Goal: Transaction & Acquisition: Book appointment/travel/reservation

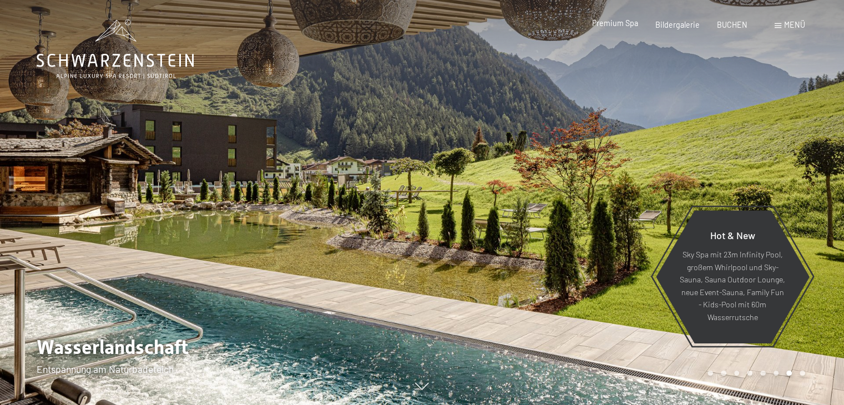
click at [612, 24] on span "Premium Spa" at bounding box center [615, 22] width 46 height 9
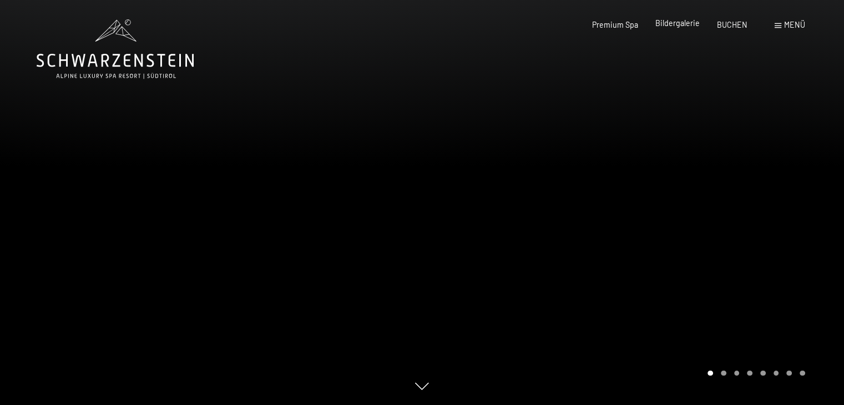
click at [675, 23] on span "Bildergalerie" at bounding box center [677, 22] width 44 height 9
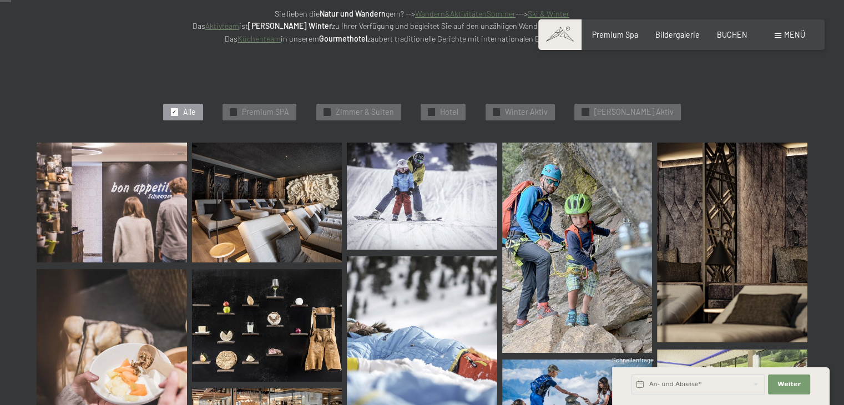
scroll to position [235, 0]
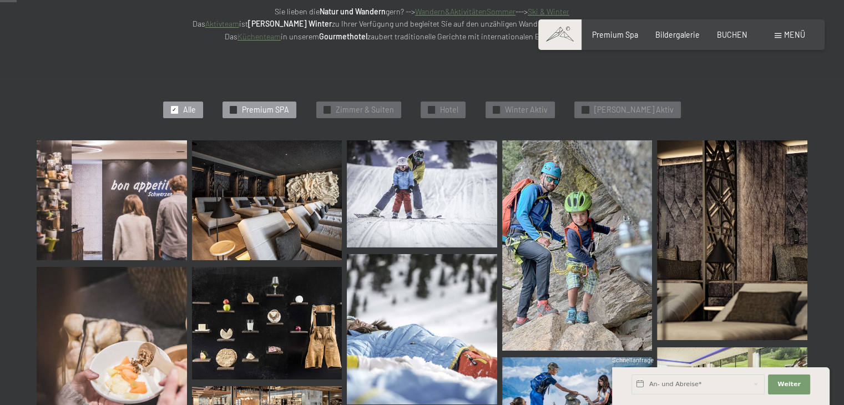
click at [271, 109] on span "Premium SPA" at bounding box center [265, 109] width 47 height 11
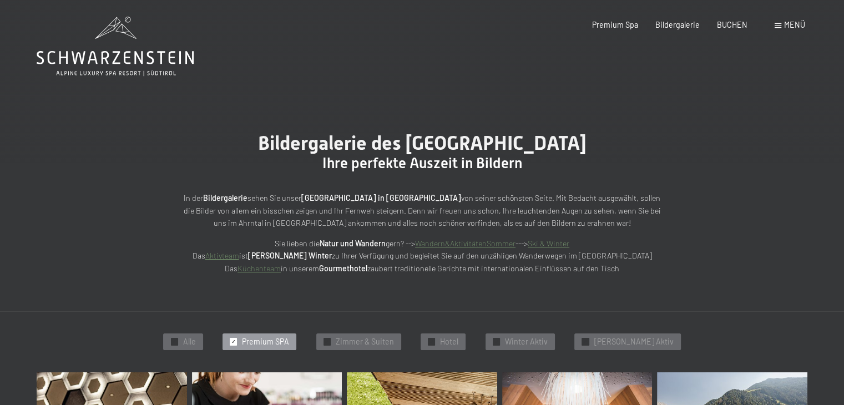
scroll to position [0, 0]
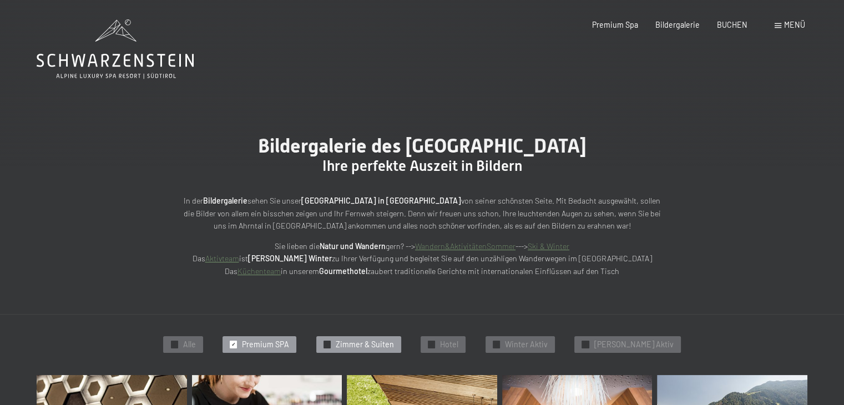
click at [374, 339] on span "Zimmer & Suiten" at bounding box center [365, 344] width 58 height 11
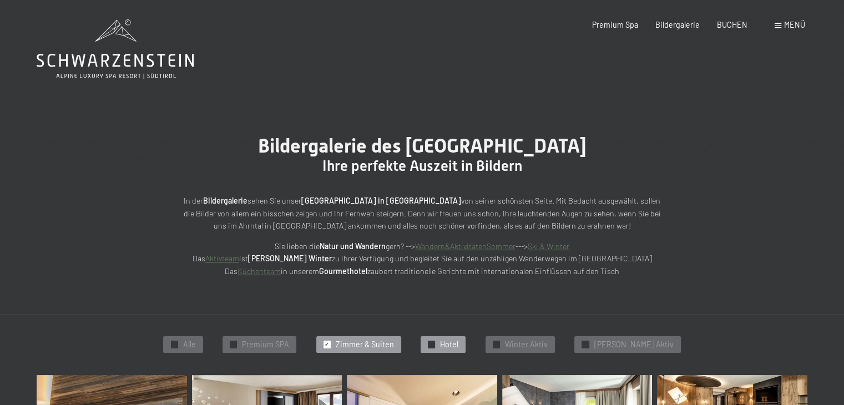
click at [450, 339] on div "✓ Hotel" at bounding box center [442, 344] width 45 height 17
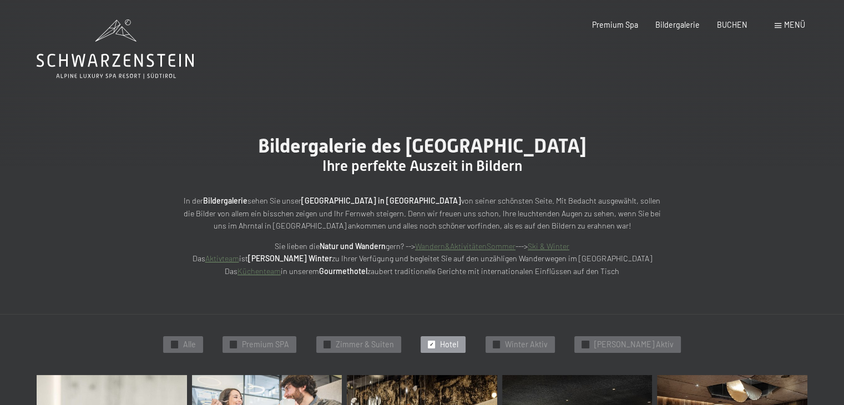
click at [773, 23] on div "Buchen Anfragen Premium Spa Bildergalerie BUCHEN Menü DE IT EN Gutschein Bilder…" at bounding box center [681, 24] width 247 height 11
click at [782, 25] on div "Menü" at bounding box center [789, 24] width 31 height 11
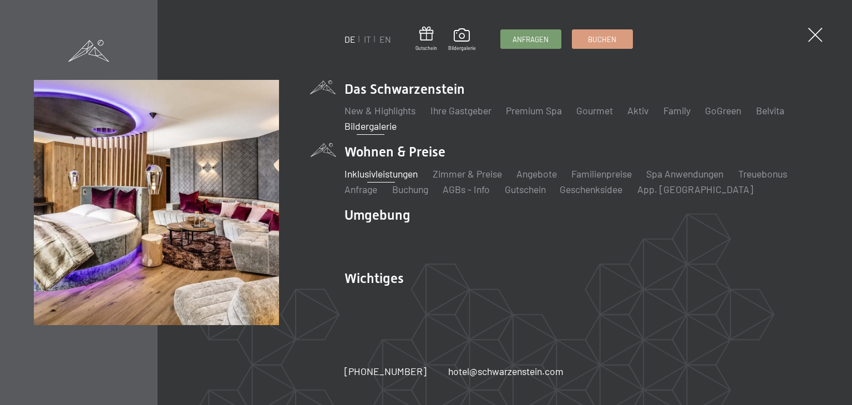
click at [383, 171] on link "Inklusivleistungen" at bounding box center [380, 174] width 73 height 12
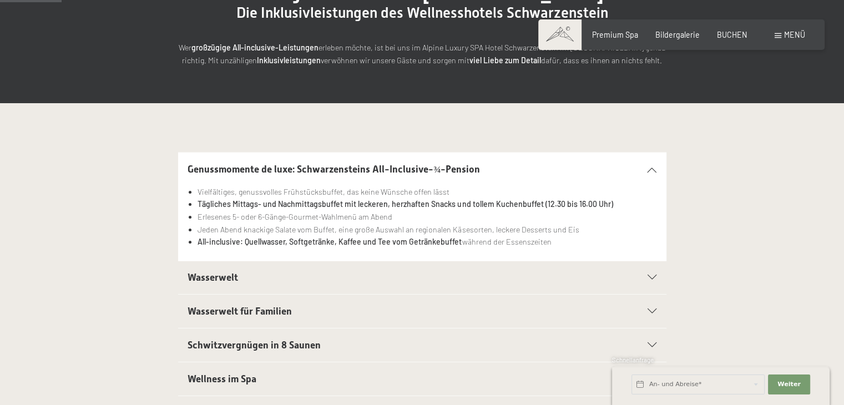
scroll to position [164, 0]
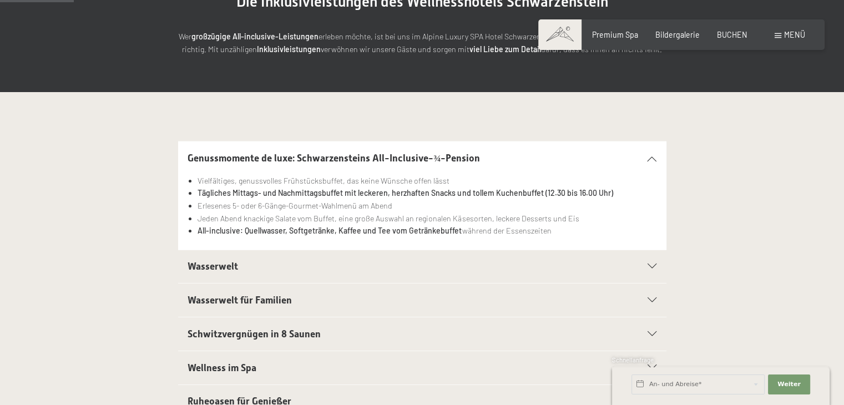
click at [449, 270] on h2 "Wasserwelt" at bounding box center [398, 267] width 422 height 14
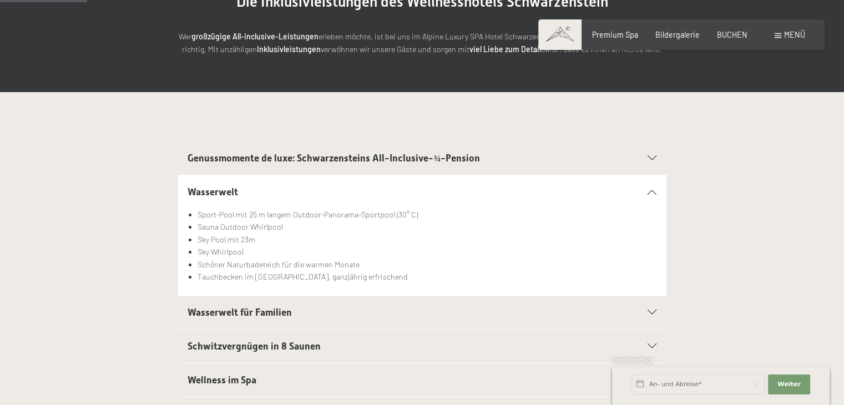
scroll to position [232, 0]
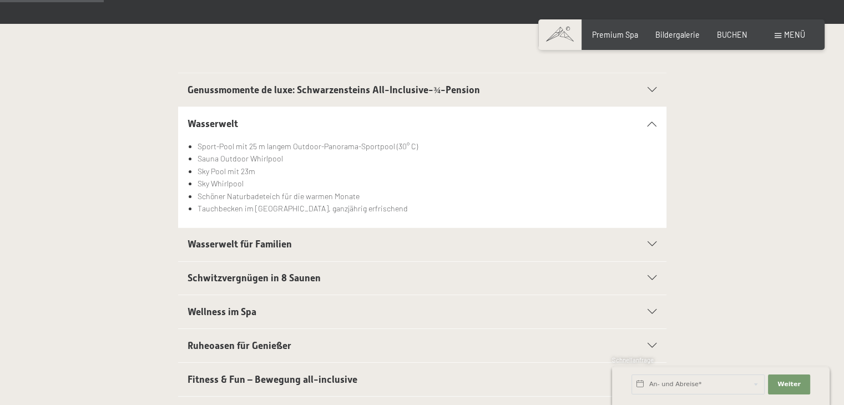
click at [419, 281] on h2 "Schwitzvergnügen in 8 Saunen" at bounding box center [398, 278] width 422 height 14
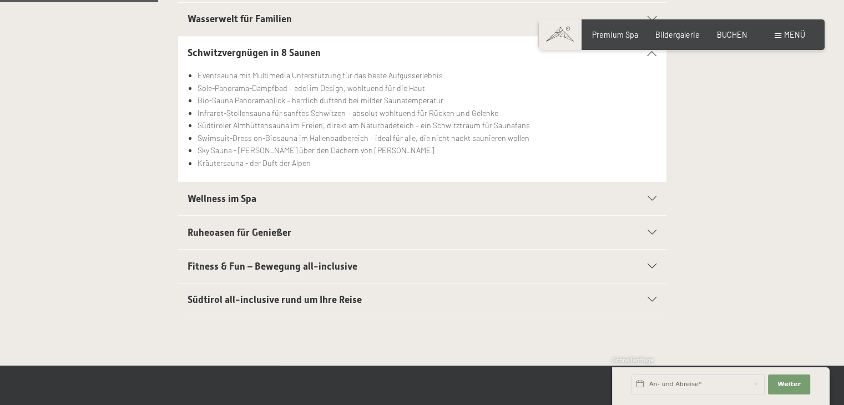
scroll to position [372, 0]
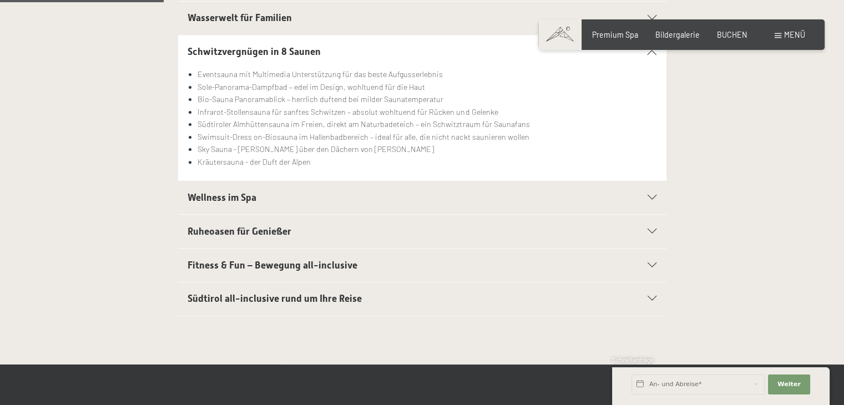
click at [369, 205] on div "Wellness im Spa" at bounding box center [421, 197] width 469 height 33
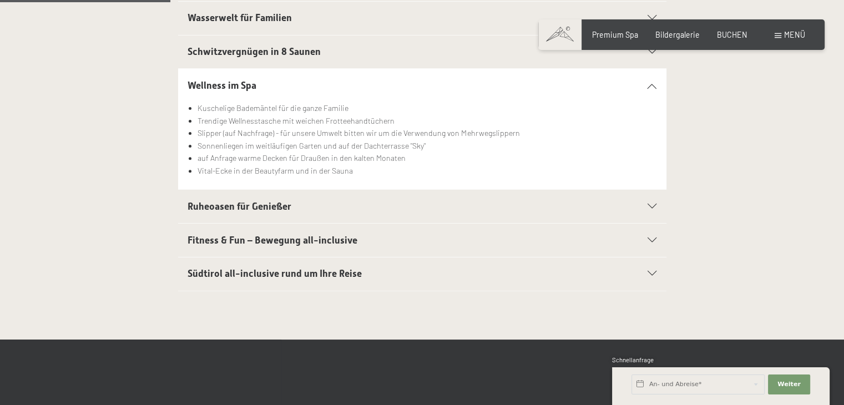
scroll to position [393, 0]
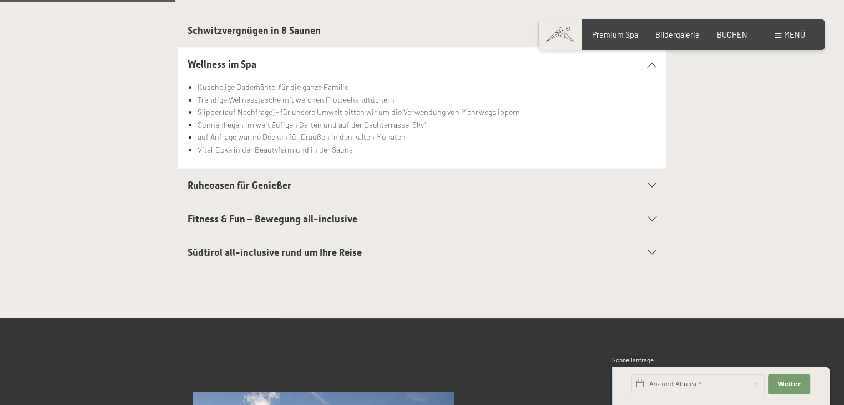
click at [295, 183] on h2 "Ruheoasen für Genießer" at bounding box center [398, 186] width 422 height 14
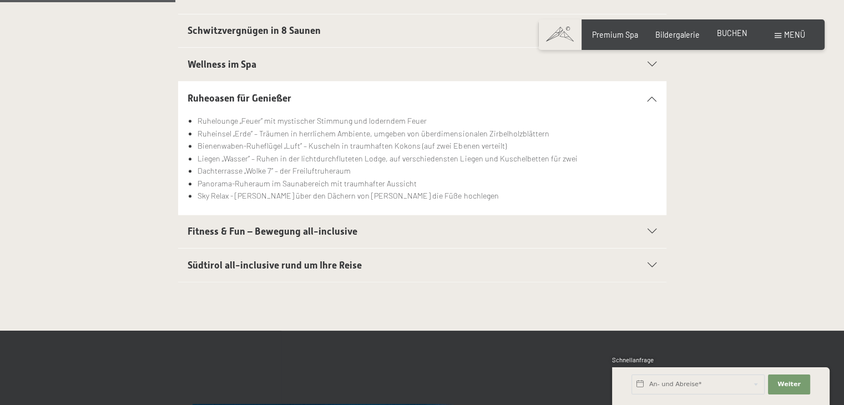
click at [739, 35] on span "BUCHEN" at bounding box center [732, 32] width 31 height 9
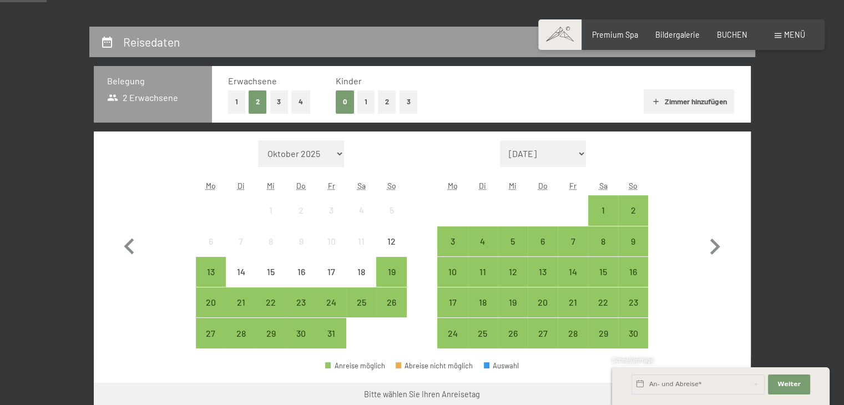
scroll to position [207, 0]
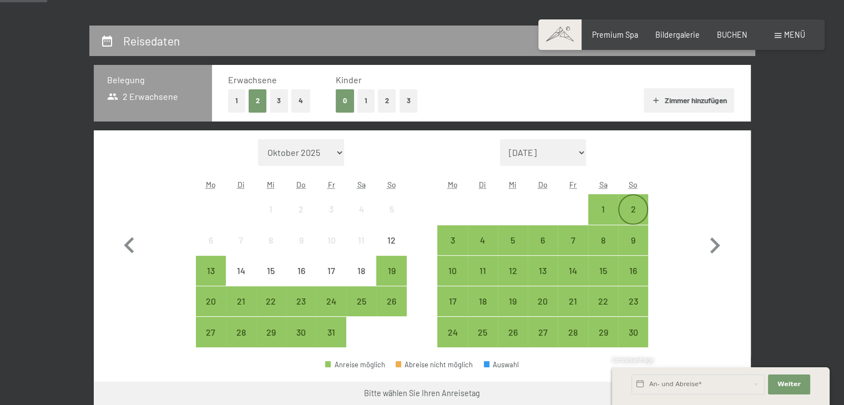
click at [626, 212] on div "2" at bounding box center [633, 219] width 28 height 28
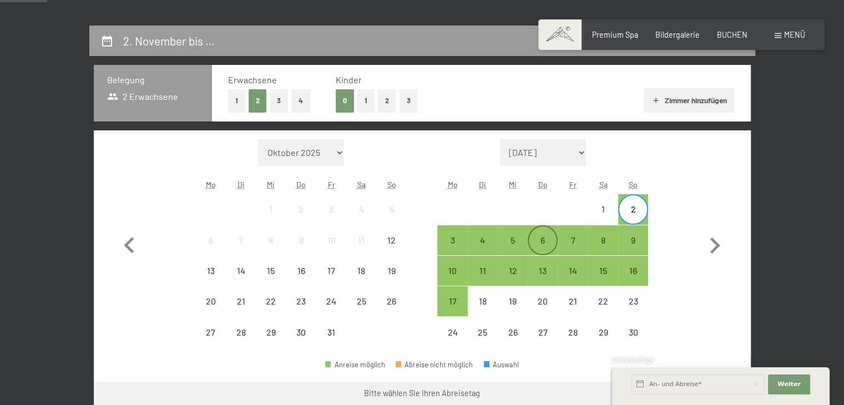
click at [545, 230] on div "6" at bounding box center [543, 240] width 28 height 28
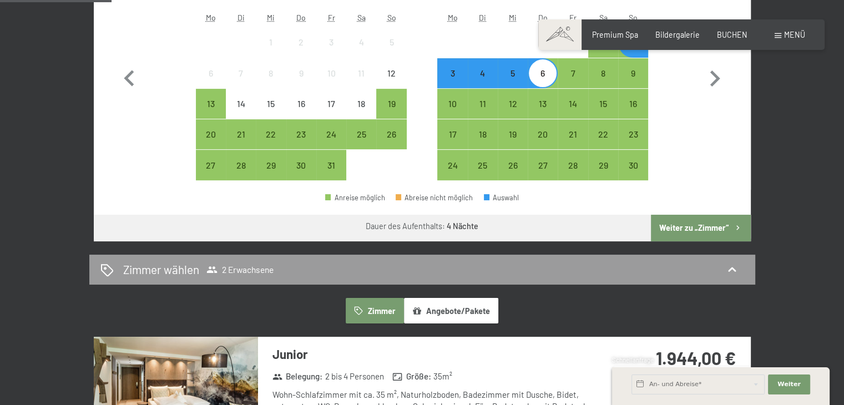
scroll to position [389, 0]
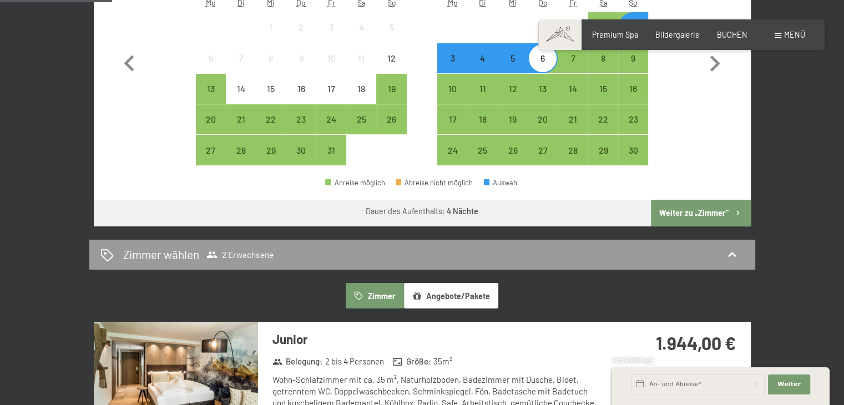
click at [686, 211] on button "Weiter zu „Zimmer“" at bounding box center [700, 213] width 99 height 27
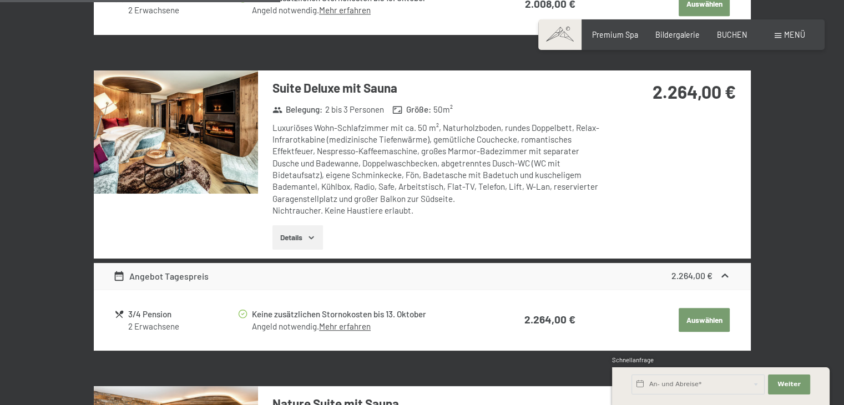
scroll to position [857, 0]
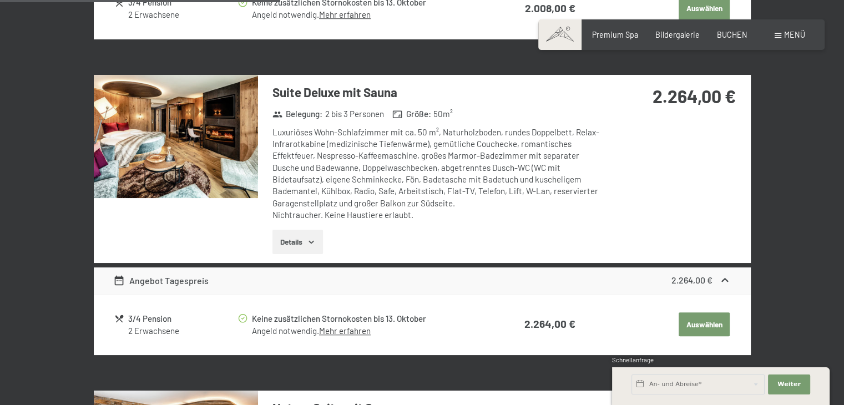
click at [313, 239] on label "Einwilligung Marketing*" at bounding box center [357, 234] width 97 height 11
click at [309, 239] on input "Einwilligung Marketing*" at bounding box center [303, 234] width 11 height 11
checkbox input "false"
click at [313, 242] on icon "button" at bounding box center [311, 241] width 9 height 9
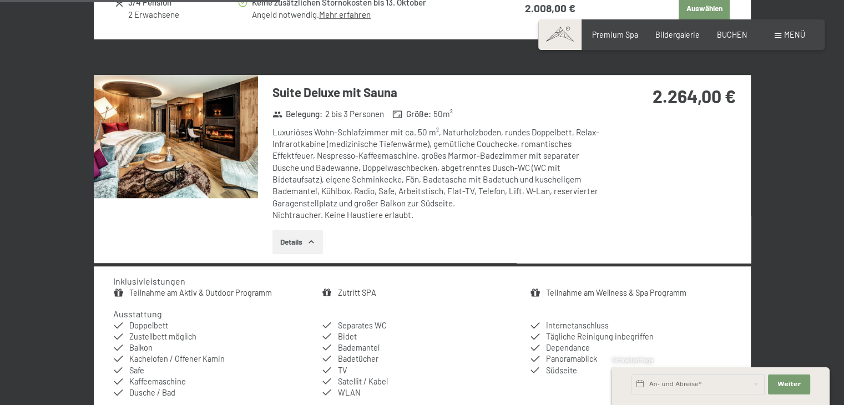
click at [177, 143] on img at bounding box center [176, 136] width 164 height 123
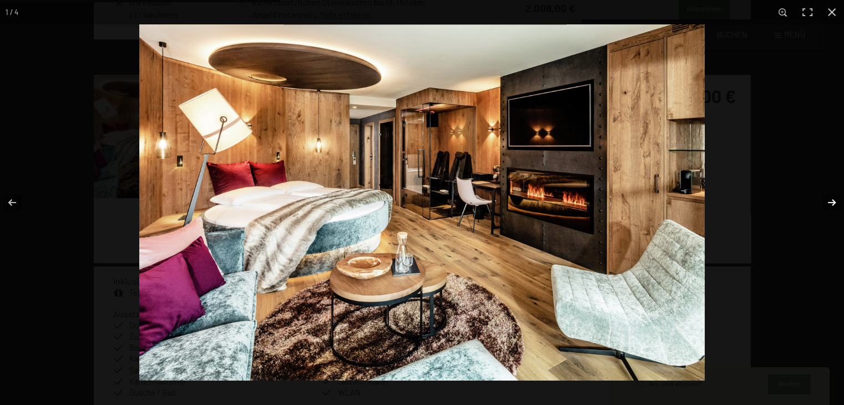
click at [828, 202] on button "button" at bounding box center [824, 202] width 39 height 55
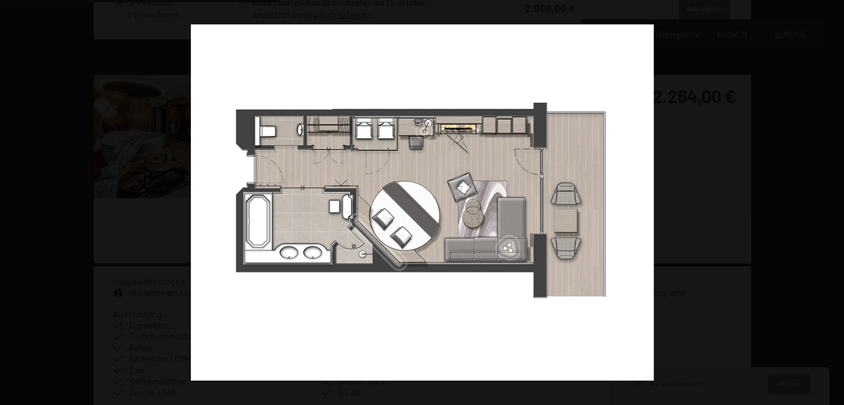
click at [828, 202] on button "button" at bounding box center [824, 202] width 39 height 55
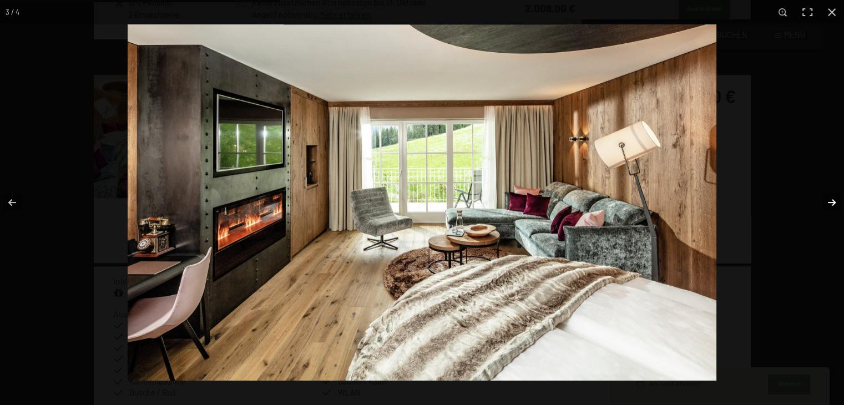
click at [828, 202] on button "button" at bounding box center [824, 202] width 39 height 55
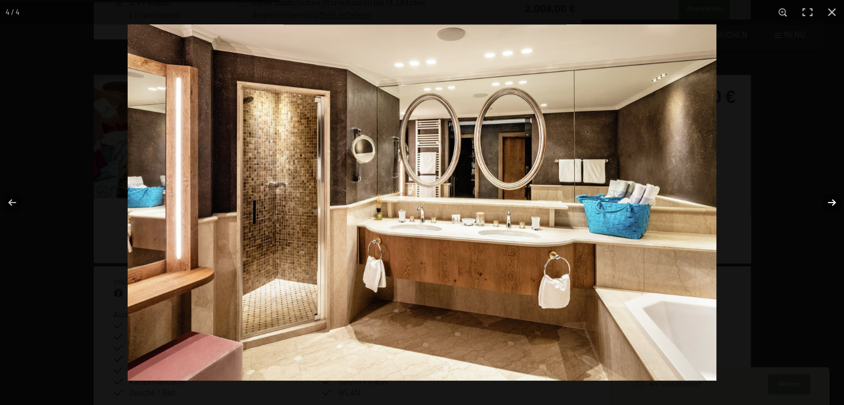
click at [828, 202] on button "button" at bounding box center [824, 202] width 39 height 55
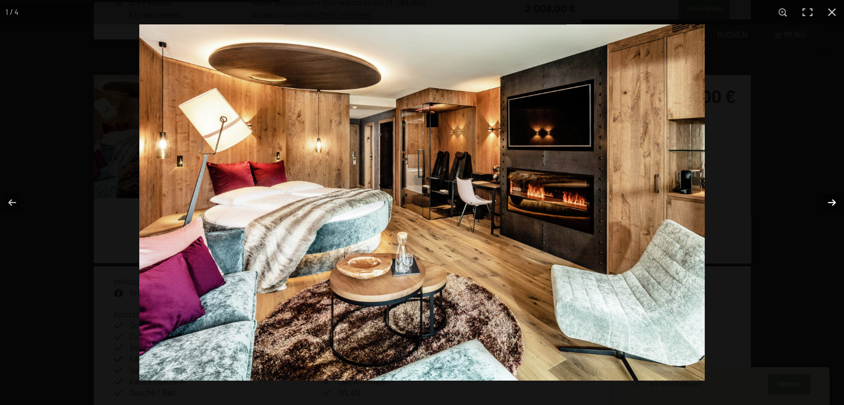
click at [828, 202] on button "button" at bounding box center [824, 202] width 39 height 55
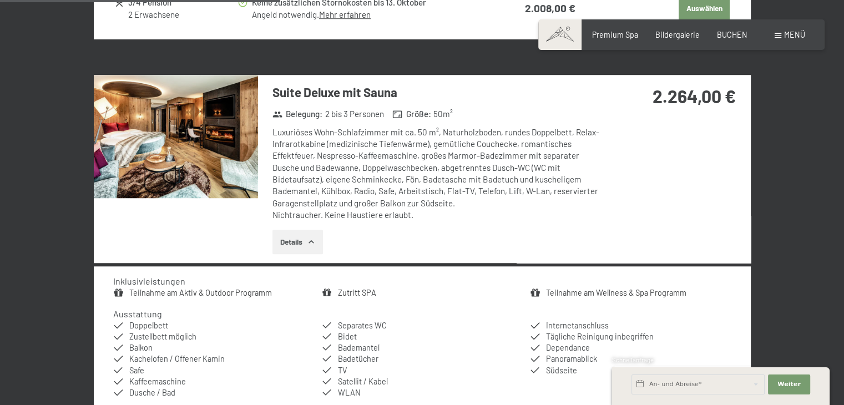
click at [0, 0] on button "button" at bounding box center [0, 0] width 0 height 0
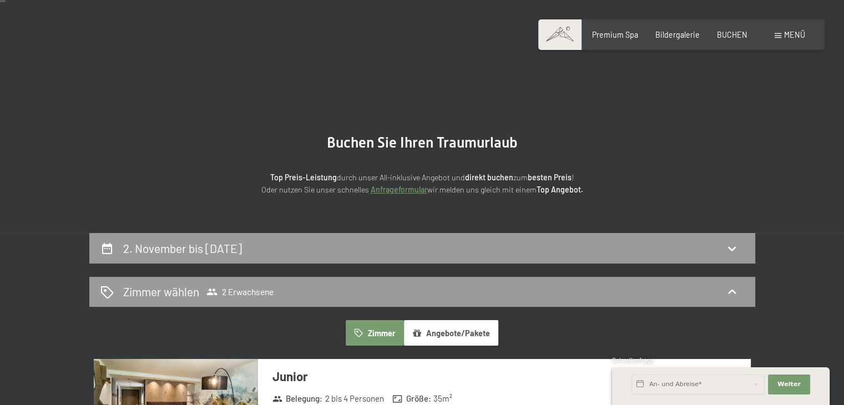
scroll to position [0, 0]
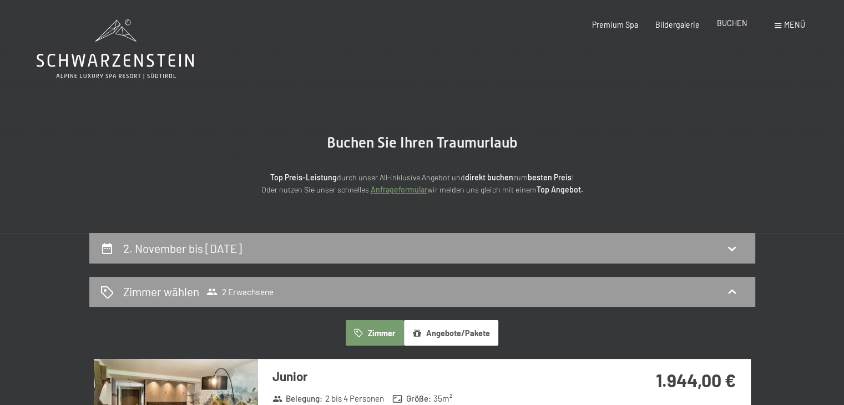
click at [728, 23] on span "BUCHEN" at bounding box center [732, 22] width 31 height 9
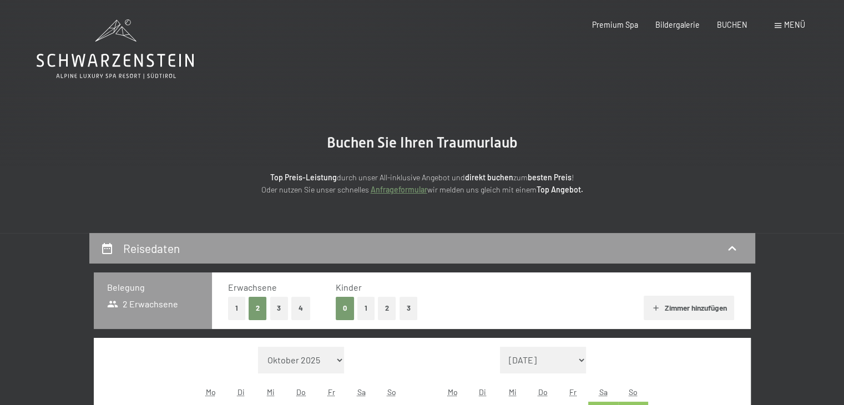
click at [772, 31] on div "Buchen Anfragen Premium Spa Bildergalerie BUCHEN Menü DE IT EN Gutschein Bilder…" at bounding box center [681, 24] width 247 height 11
click at [778, 27] on span at bounding box center [777, 25] width 7 height 5
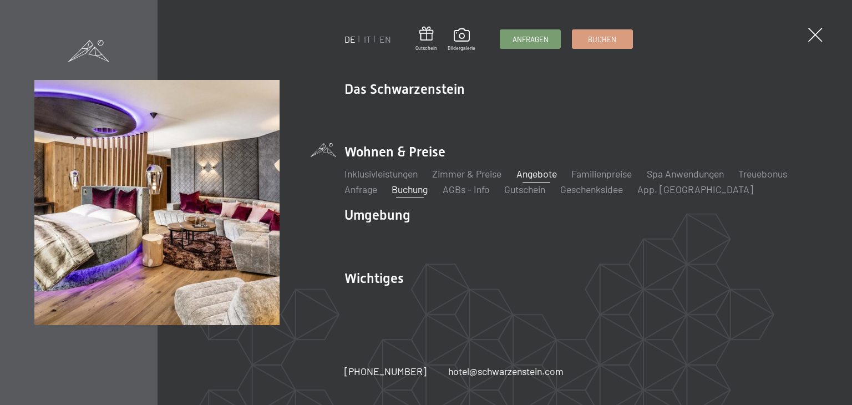
click at [540, 173] on link "Angebote" at bounding box center [536, 174] width 40 height 12
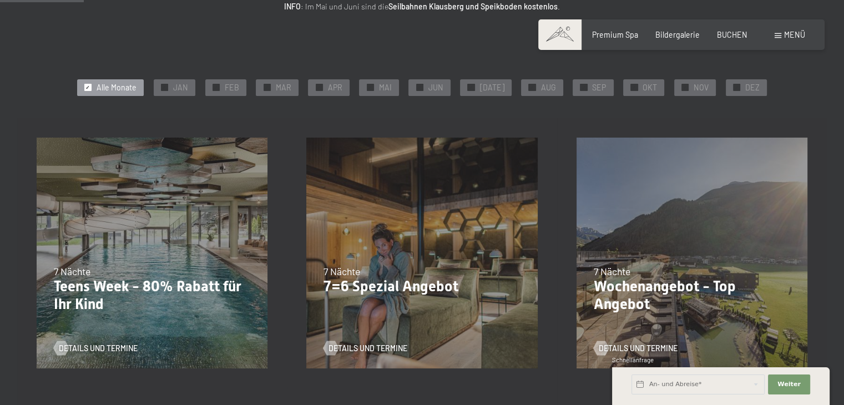
scroll to position [193, 0]
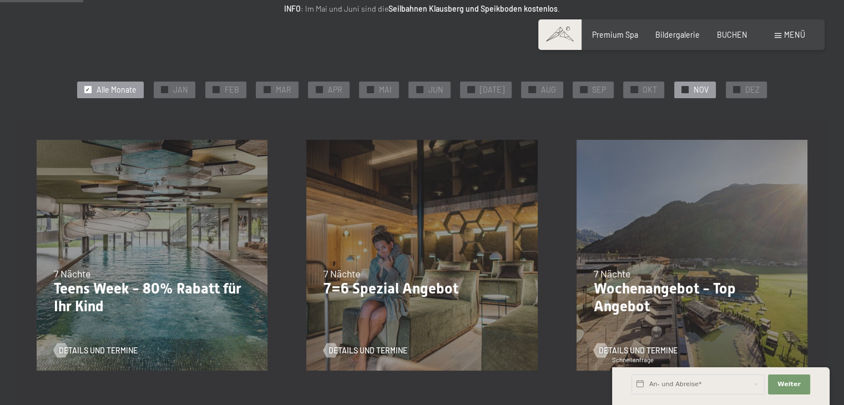
click at [693, 89] on span "NOV" at bounding box center [700, 89] width 15 height 11
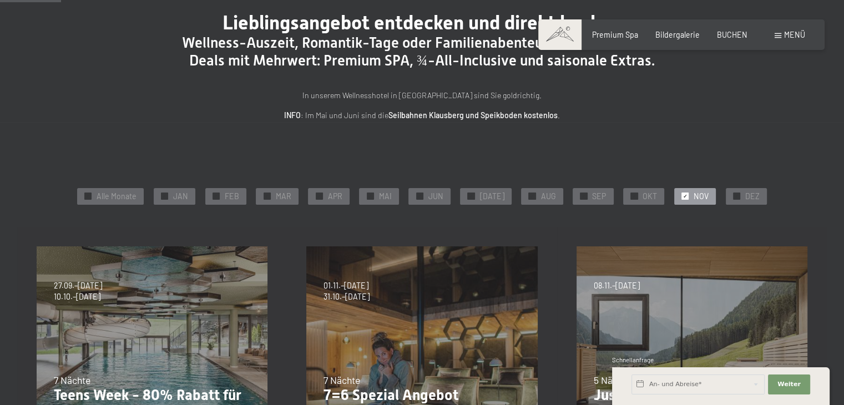
scroll to position [87, 0]
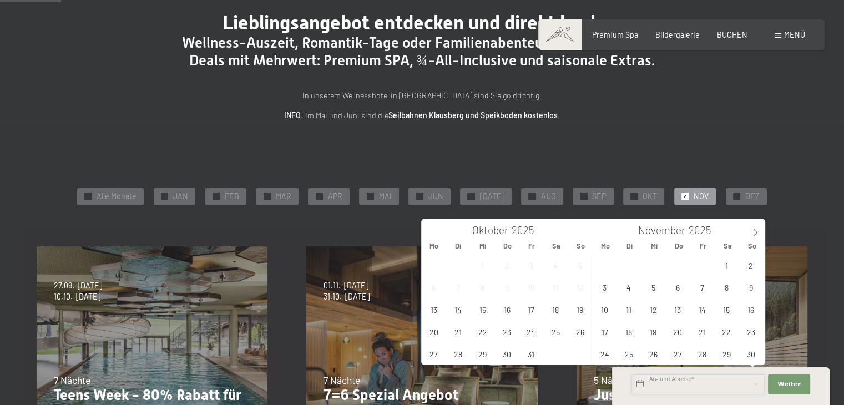
click at [681, 382] on input "text" at bounding box center [697, 384] width 133 height 20
click at [747, 262] on span "2" at bounding box center [751, 265] width 22 height 22
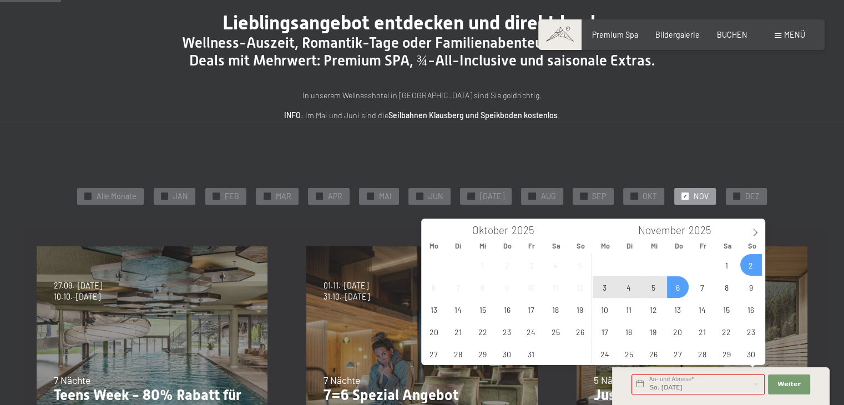
click at [676, 288] on span "6" at bounding box center [678, 287] width 22 height 22
type input "So. 02.11.2025 - Do. 06.11.2025"
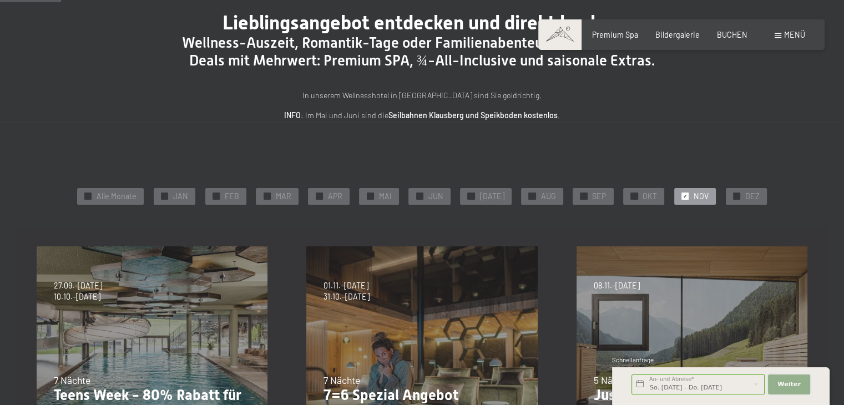
click at [789, 387] on span "Weiter" at bounding box center [788, 384] width 23 height 9
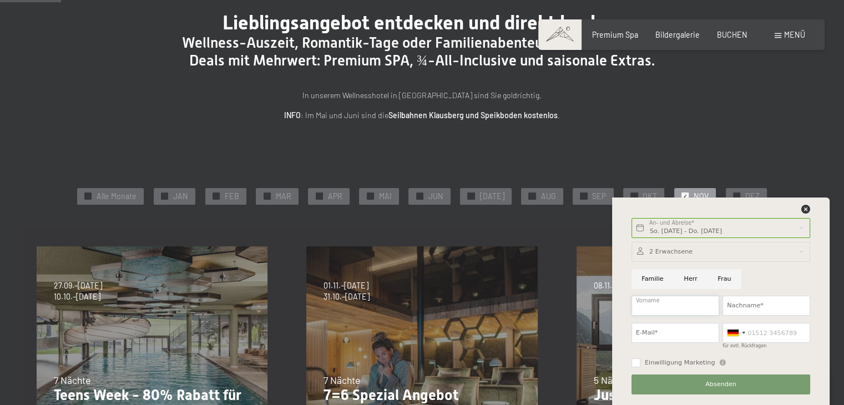
click at [688, 305] on input "Vorname" at bounding box center [675, 306] width 88 height 20
click at [715, 278] on input "Frau" at bounding box center [724, 279] width 34 height 20
radio input "true"
click at [686, 297] on input "Vorname" at bounding box center [675, 306] width 88 height 20
type input "Michelle"
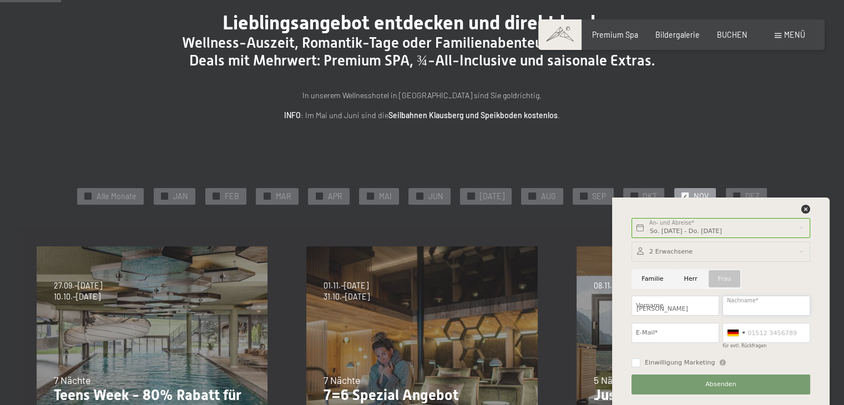
type input "Bosshard"
type input "m.bosshard@gmx.ch"
type input "0762119199"
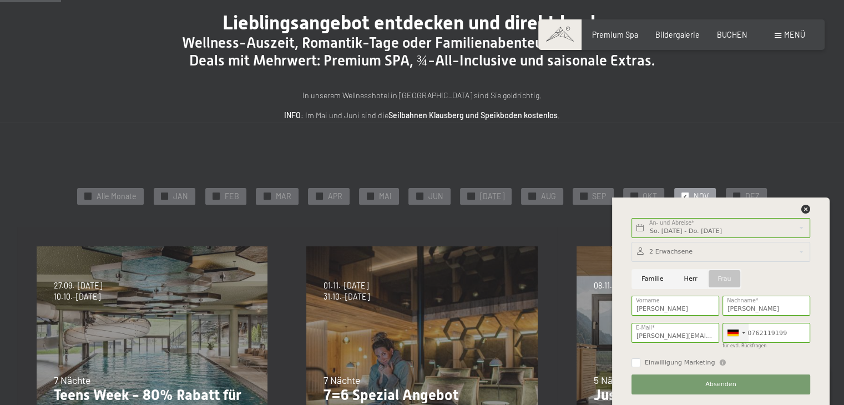
click at [744, 330] on div at bounding box center [736, 332] width 26 height 19
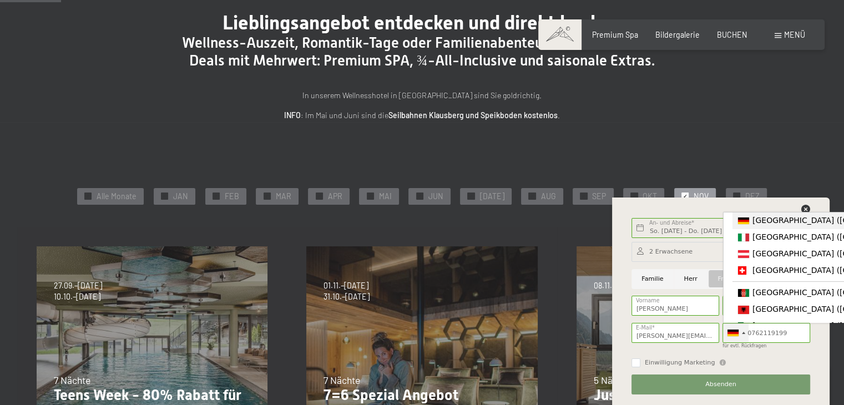
click at [743, 332] on div at bounding box center [743, 333] width 3 height 2
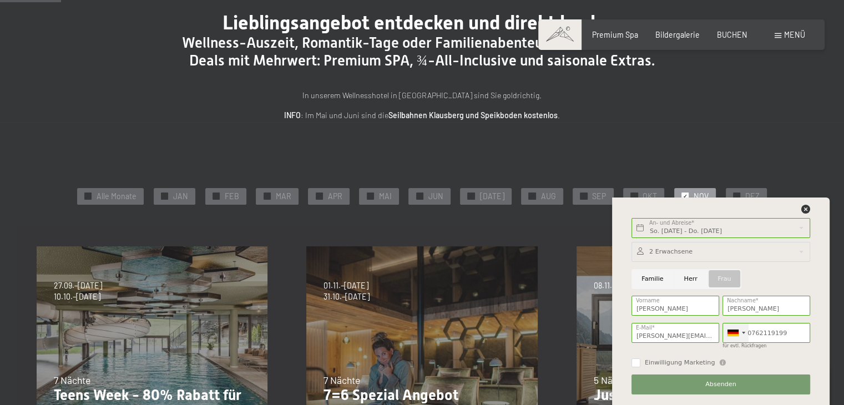
click at [743, 330] on div at bounding box center [736, 332] width 26 height 19
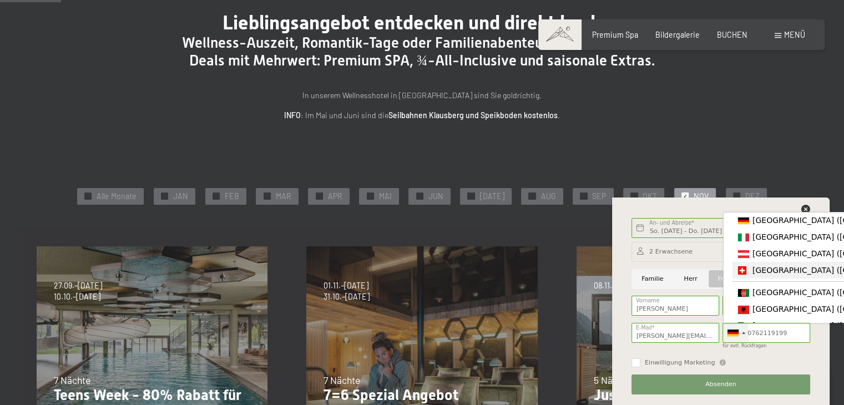
click at [776, 275] on span "[GEOGRAPHIC_DATA] ([GEOGRAPHIC_DATA])" at bounding box center [838, 270] width 172 height 9
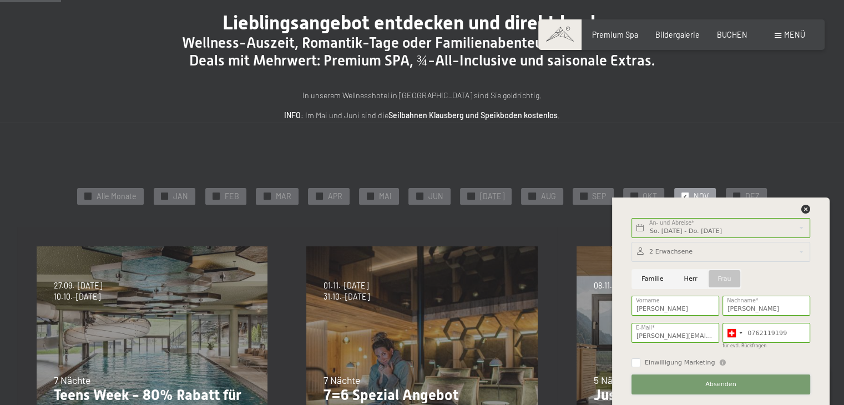
click at [713, 382] on span "Absenden" at bounding box center [720, 384] width 31 height 9
